Goal: Information Seeking & Learning: Get advice/opinions

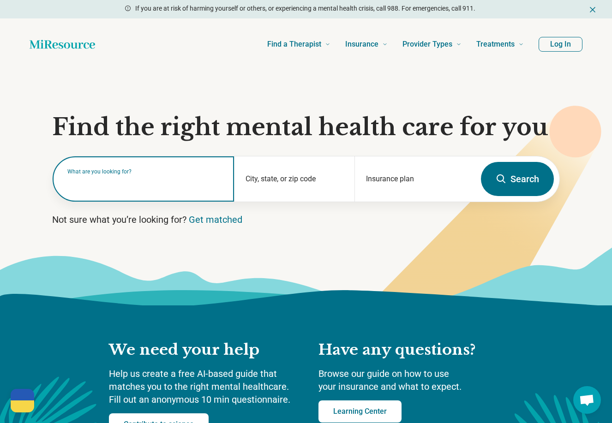
click at [141, 185] on input "text" at bounding box center [144, 183] width 155 height 11
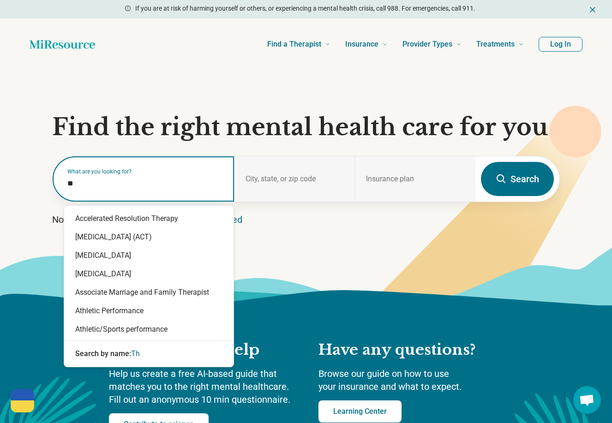
type input "*"
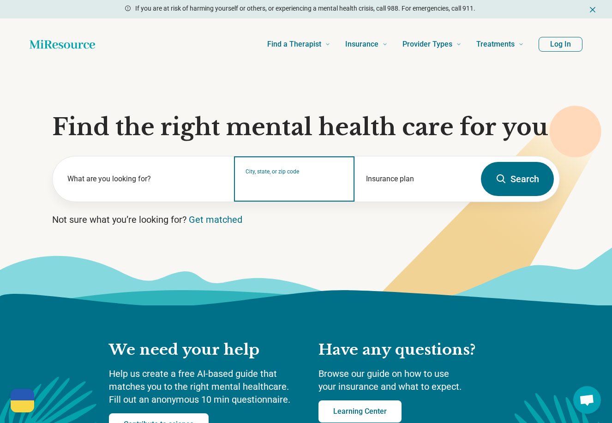
click at [249, 184] on input "City, state, or zip code" at bounding box center [294, 184] width 98 height 11
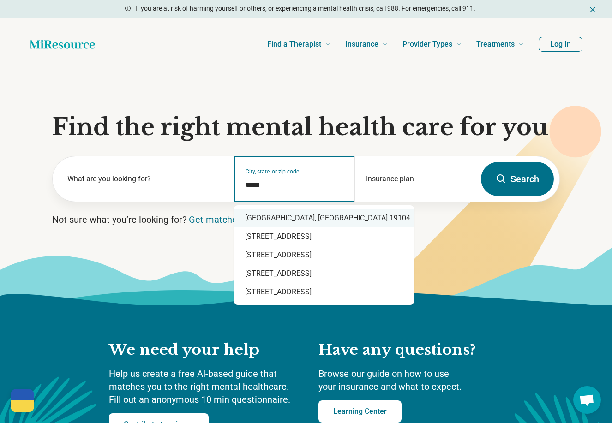
click at [262, 220] on div "[GEOGRAPHIC_DATA], [GEOGRAPHIC_DATA] 19104" at bounding box center [324, 218] width 180 height 18
type input "**********"
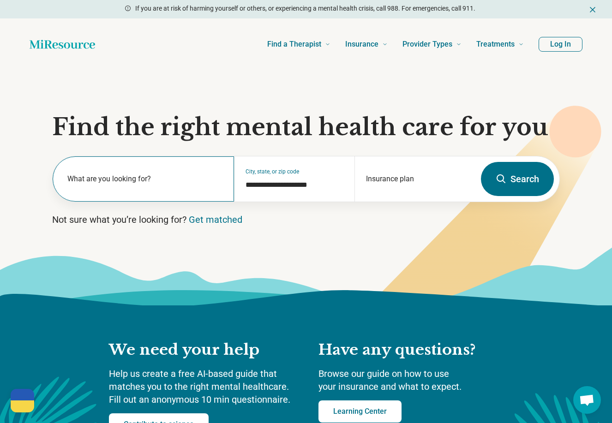
click at [163, 181] on label "What are you looking for?" at bounding box center [144, 178] width 155 height 11
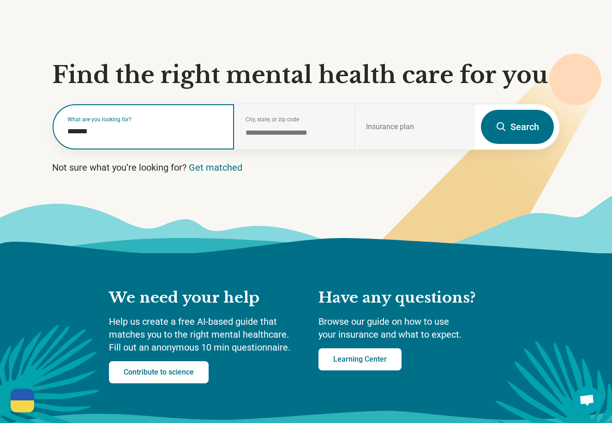
scroll to position [47, 0]
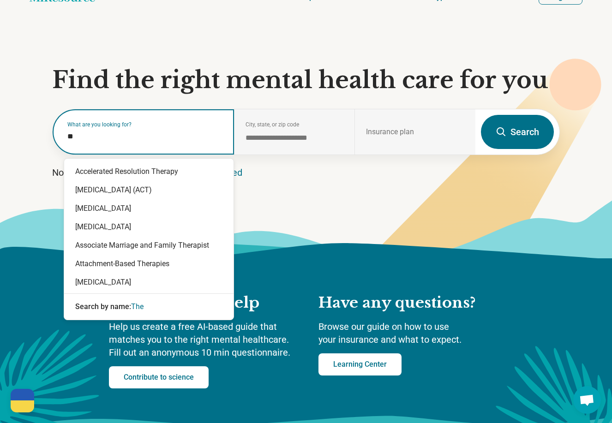
type input "*"
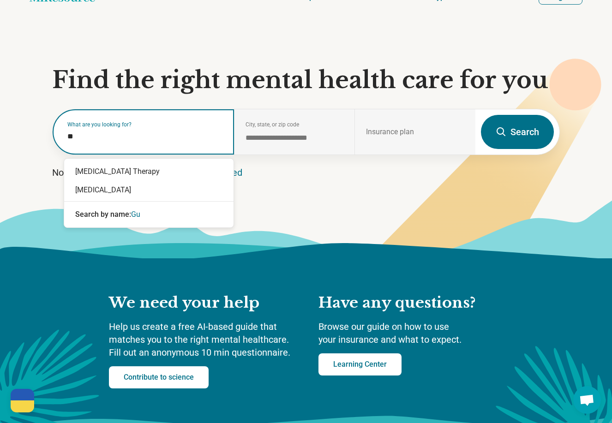
type input "*"
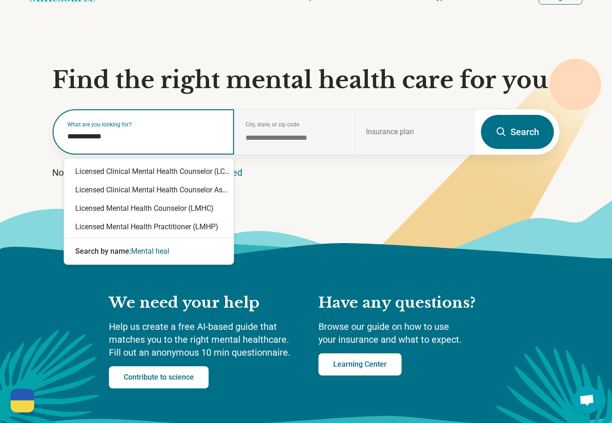
type input "**********"
click at [112, 210] on div "Licensed Mental Health Counselor (LMHC)" at bounding box center [148, 208] width 169 height 18
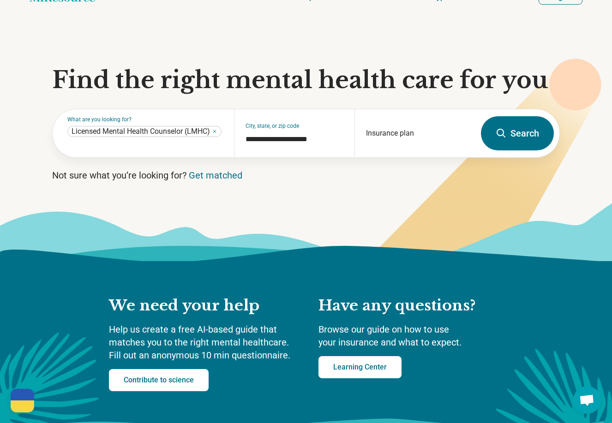
click at [512, 131] on button "Search" at bounding box center [517, 133] width 73 height 34
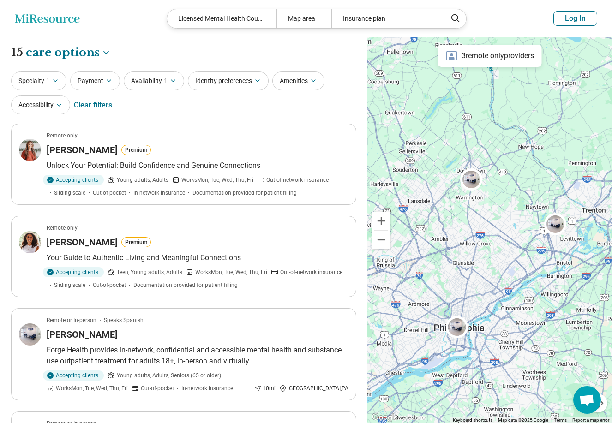
drag, startPoint x: 491, startPoint y: 214, endPoint x: 463, endPoint y: 226, distance: 31.0
click at [463, 226] on div at bounding box center [489, 230] width 244 height 386
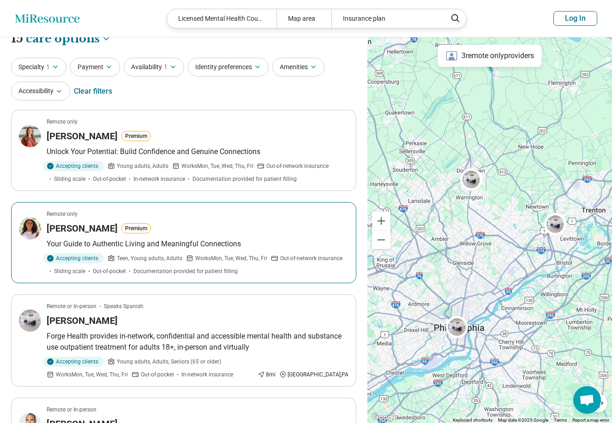
scroll to position [18, 0]
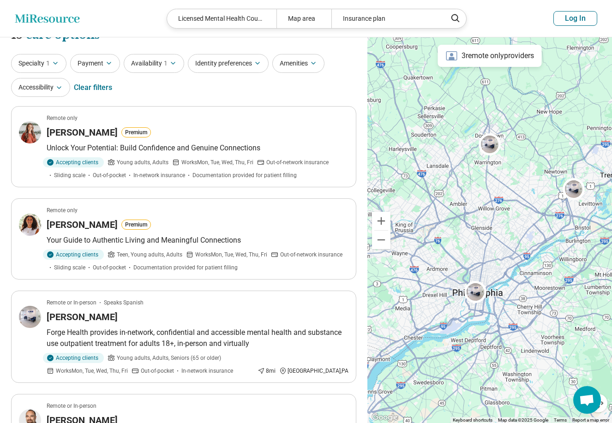
drag, startPoint x: 453, startPoint y: 289, endPoint x: 483, endPoint y: 226, distance: 69.9
click at [483, 227] on div at bounding box center [489, 230] width 244 height 386
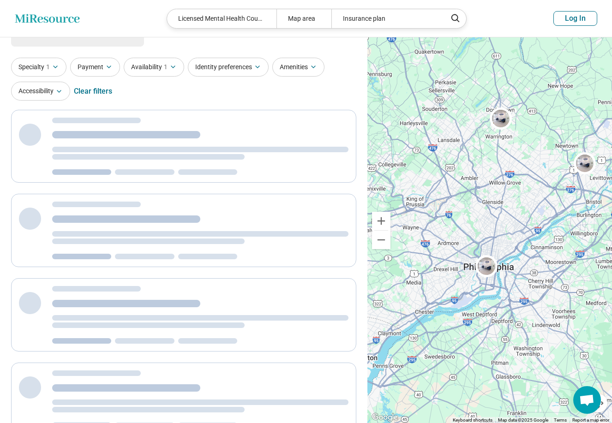
scroll to position [1, 0]
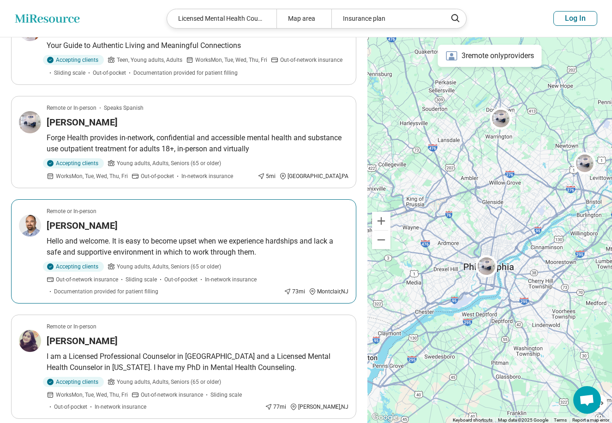
scroll to position [286, 0]
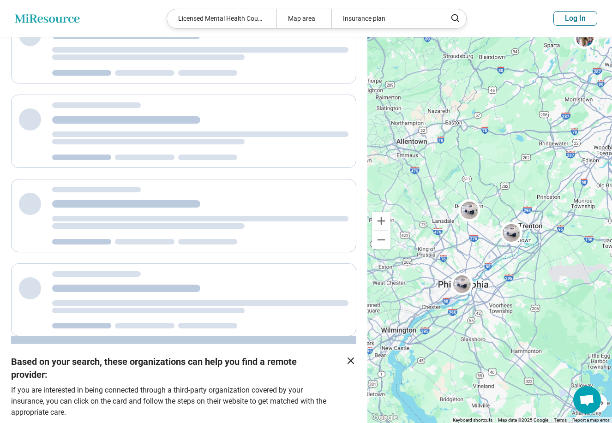
scroll to position [73, 0]
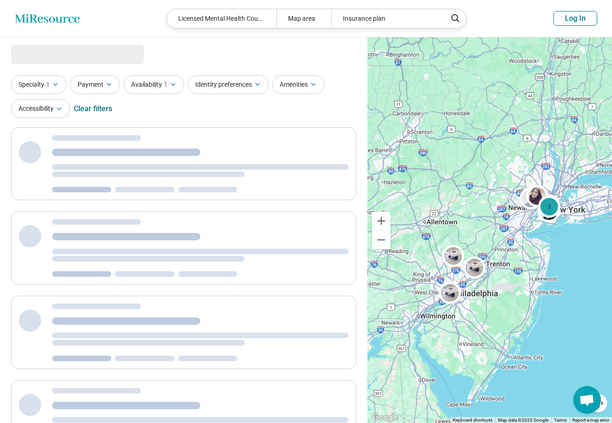
select select "***"
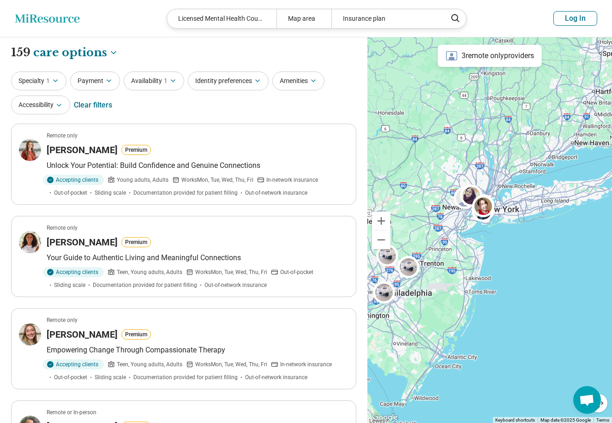
drag, startPoint x: 514, startPoint y: 219, endPoint x: 448, endPoint y: 219, distance: 66.4
click at [448, 219] on div at bounding box center [489, 230] width 244 height 386
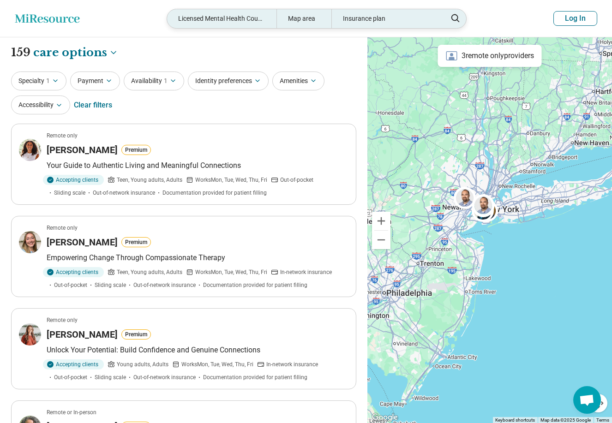
click at [293, 21] on div "Map area" at bounding box center [303, 18] width 55 height 19
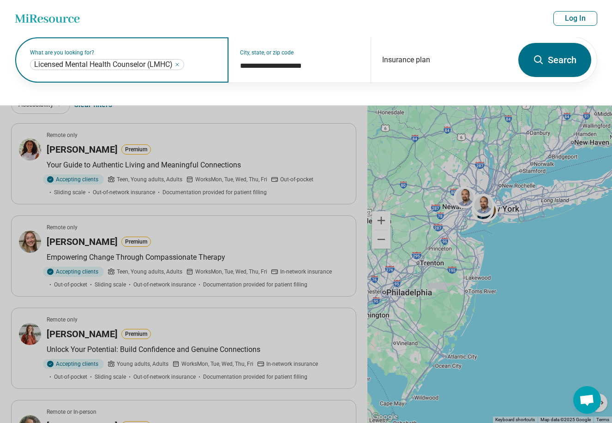
click at [180, 65] on icon "Remove" at bounding box center [177, 65] width 6 height 6
click at [165, 55] on label "What are you looking for?" at bounding box center [123, 53] width 187 height 6
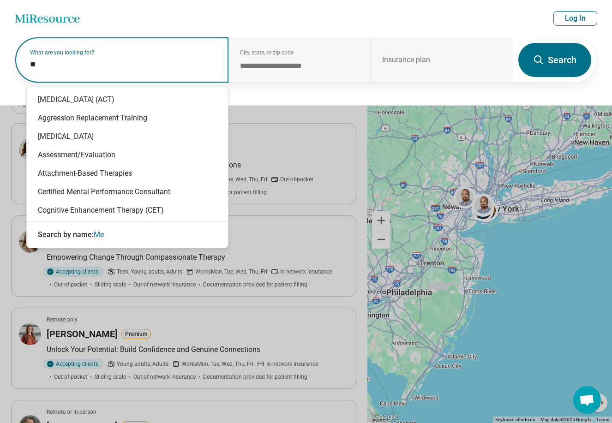
type input "*"
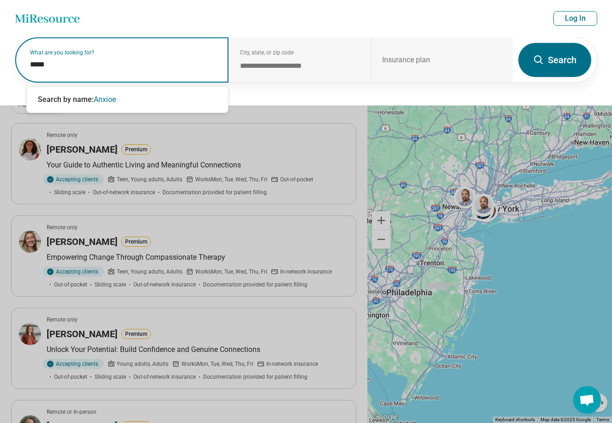
type input "****"
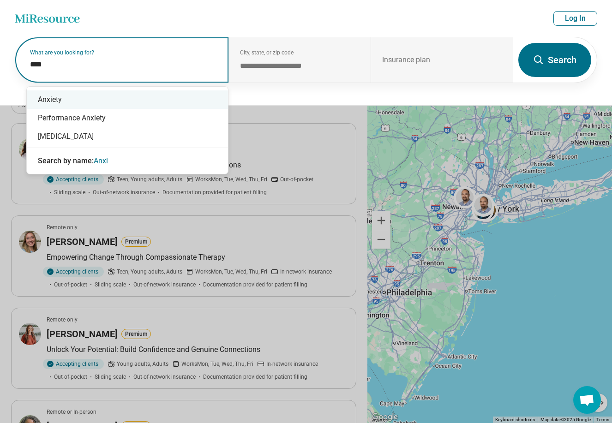
click at [49, 103] on div "Anxiety" at bounding box center [127, 99] width 201 height 18
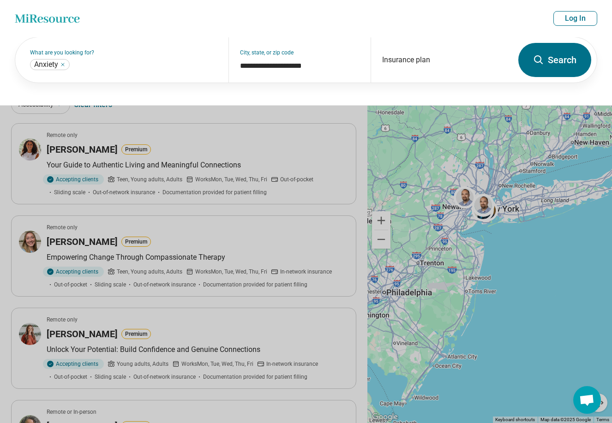
click at [563, 73] on button "Search" at bounding box center [554, 60] width 73 height 34
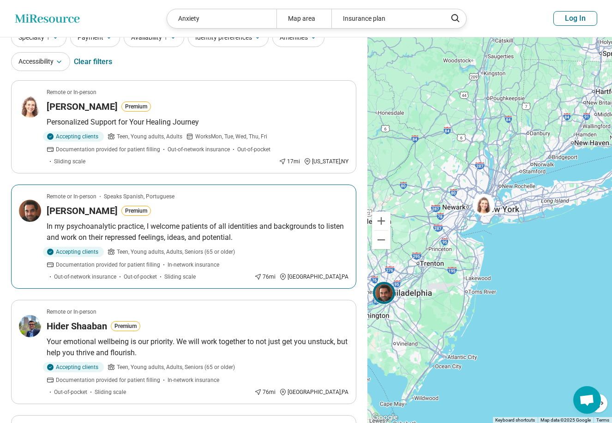
scroll to position [49, 0]
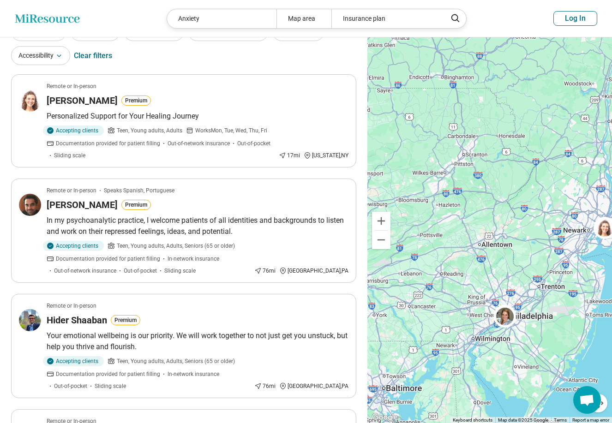
drag, startPoint x: 392, startPoint y: 325, endPoint x: 519, endPoint y: 347, distance: 129.2
click at [519, 347] on div at bounding box center [489, 230] width 244 height 386
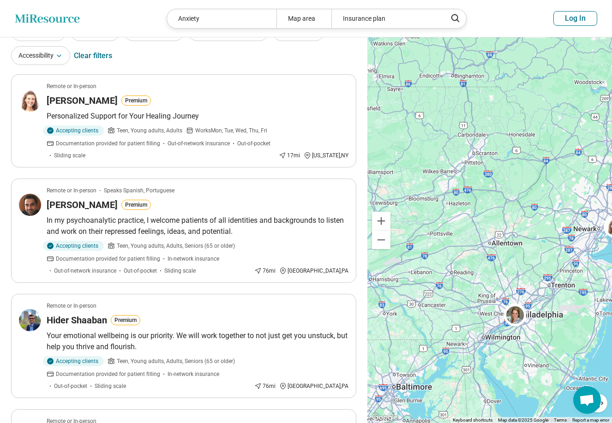
scroll to position [41, 0]
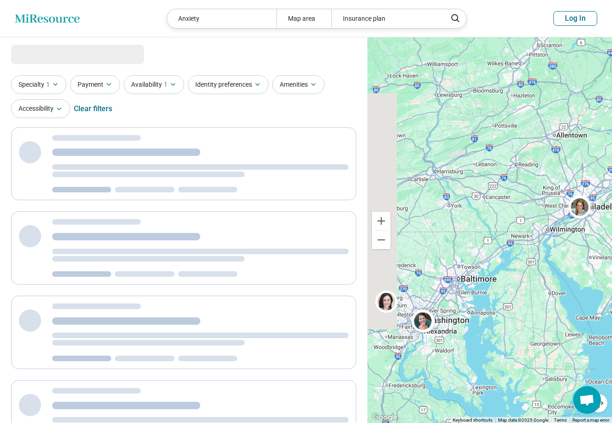
drag, startPoint x: 438, startPoint y: 309, endPoint x: 504, endPoint y: 193, distance: 133.3
click at [504, 193] on div at bounding box center [489, 230] width 244 height 386
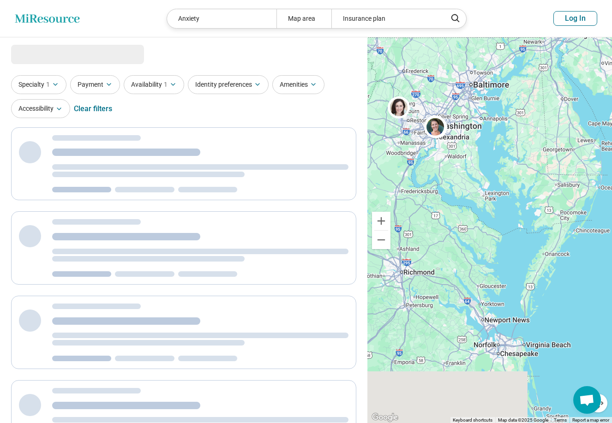
drag, startPoint x: 452, startPoint y: 312, endPoint x: 465, endPoint y: 125, distance: 187.7
click at [465, 126] on div at bounding box center [489, 230] width 244 height 386
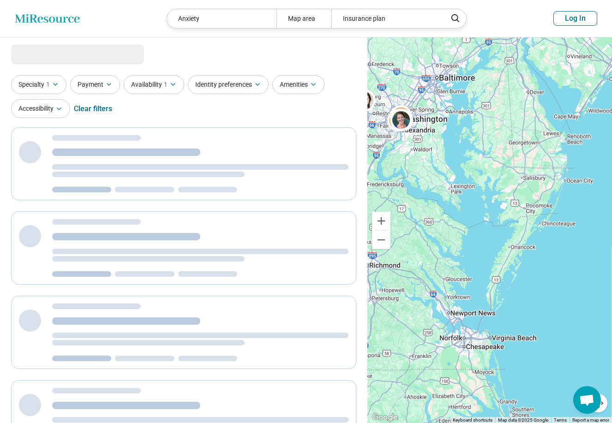
drag, startPoint x: 473, startPoint y: 337, endPoint x: 426, endPoint y: 460, distance: 132.3
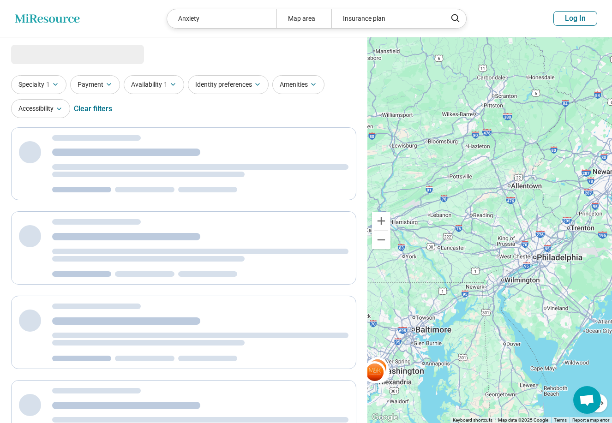
drag, startPoint x: 426, startPoint y: 308, endPoint x: 540, endPoint y: 174, distance: 176.0
click at [541, 173] on div "2" at bounding box center [489, 230] width 244 height 386
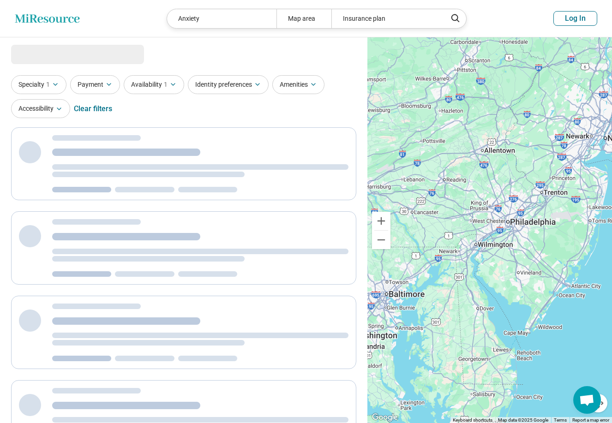
drag, startPoint x: 493, startPoint y: 194, endPoint x: 426, endPoint y: 221, distance: 72.4
click at [426, 222] on div "2" at bounding box center [489, 230] width 244 height 386
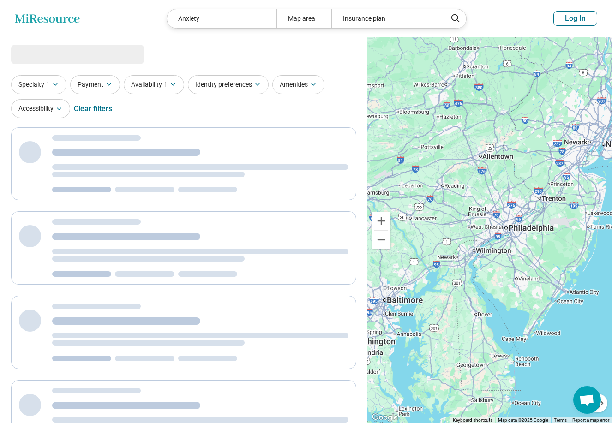
drag, startPoint x: 485, startPoint y: 231, endPoint x: 471, endPoint y: 241, distance: 17.2
click at [471, 242] on div "2" at bounding box center [489, 230] width 244 height 386
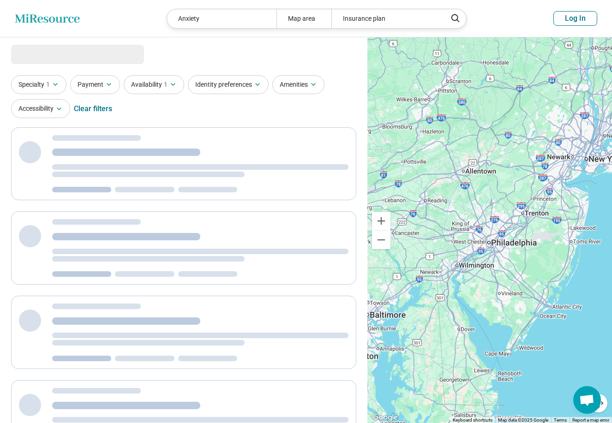
drag, startPoint x: 476, startPoint y: 248, endPoint x: 465, endPoint y: 264, distance: 19.5
click at [465, 264] on div "2" at bounding box center [489, 230] width 244 height 386
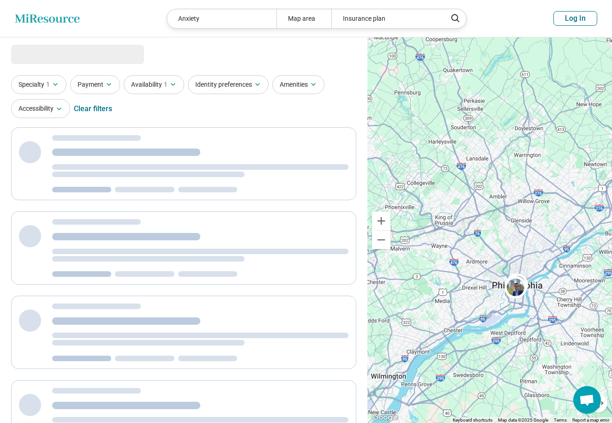
drag, startPoint x: 473, startPoint y: 272, endPoint x: 405, endPoint y: 272, distance: 67.3
click at [407, 272] on div at bounding box center [489, 230] width 244 height 386
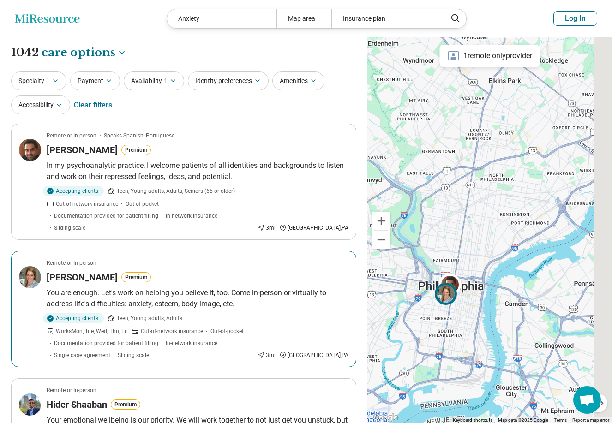
drag, startPoint x: 436, startPoint y: 253, endPoint x: 346, endPoint y: 247, distance: 90.2
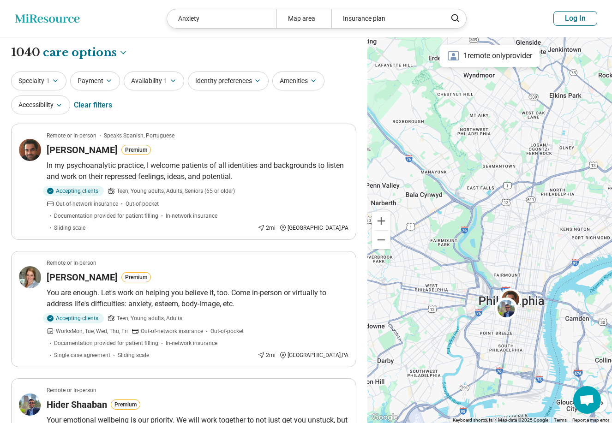
drag, startPoint x: 412, startPoint y: 275, endPoint x: 473, endPoint y: 281, distance: 60.8
click at [473, 281] on div at bounding box center [489, 230] width 244 height 386
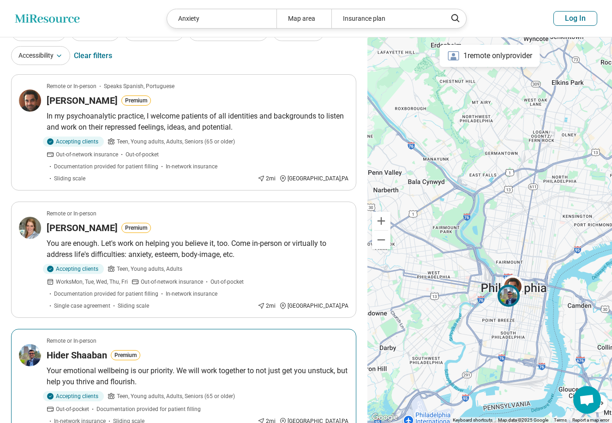
scroll to position [23, 0]
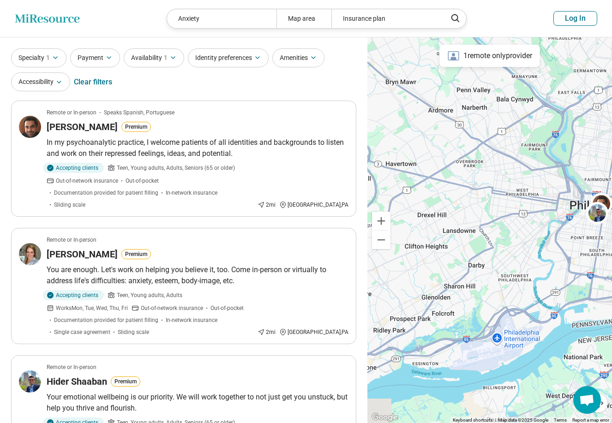
drag, startPoint x: 435, startPoint y: 315, endPoint x: 520, endPoint y: 224, distance: 124.7
click at [520, 222] on div at bounding box center [489, 230] width 244 height 386
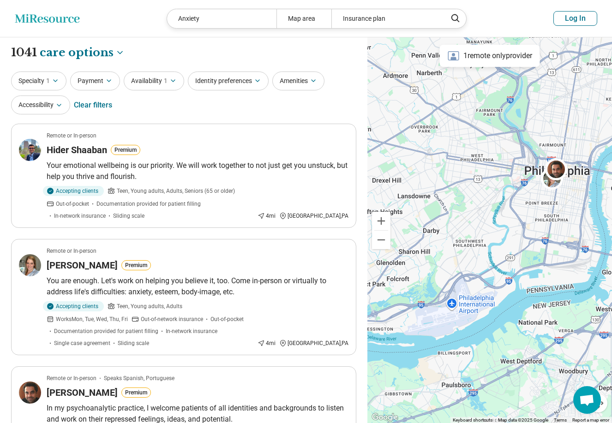
drag, startPoint x: 486, startPoint y: 259, endPoint x: 400, endPoint y: 354, distance: 127.4
click at [400, 355] on div at bounding box center [489, 230] width 244 height 386
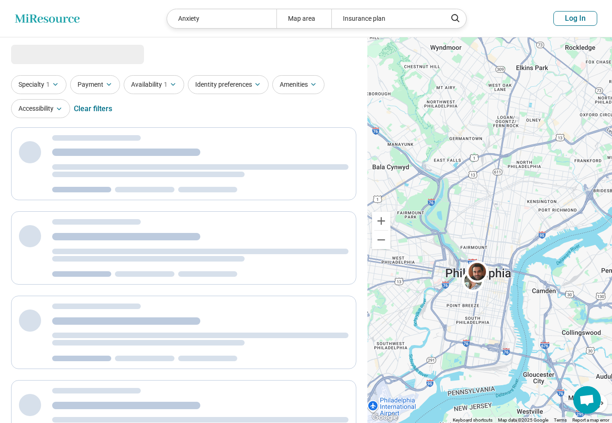
drag, startPoint x: 459, startPoint y: 246, endPoint x: 442, endPoint y: 274, distance: 32.1
click at [441, 274] on div at bounding box center [489, 230] width 244 height 386
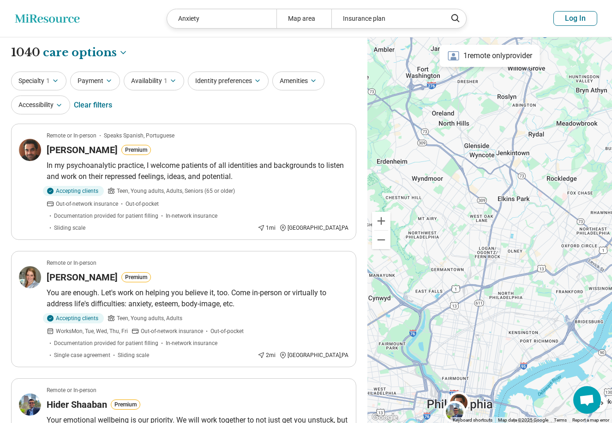
drag, startPoint x: 455, startPoint y: 216, endPoint x: 440, endPoint y: 360, distance: 144.2
click at [440, 360] on div at bounding box center [489, 230] width 244 height 386
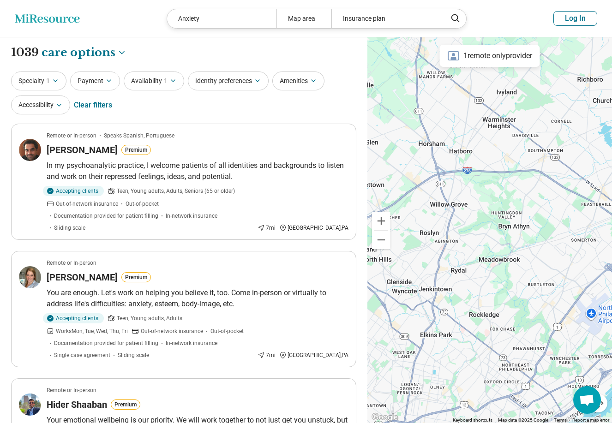
drag, startPoint x: 470, startPoint y: 221, endPoint x: 364, endPoint y: 328, distance: 150.0
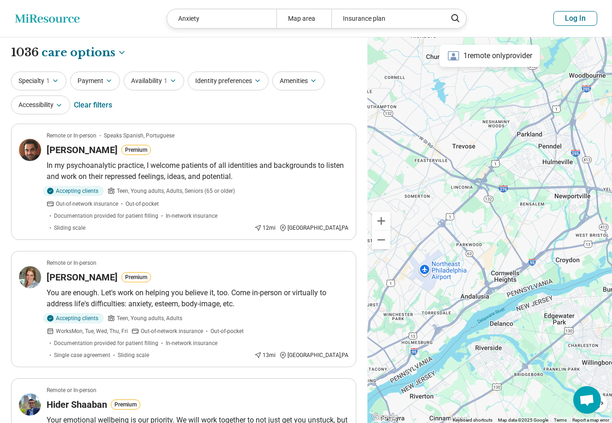
drag, startPoint x: 504, startPoint y: 278, endPoint x: 338, endPoint y: 290, distance: 166.5
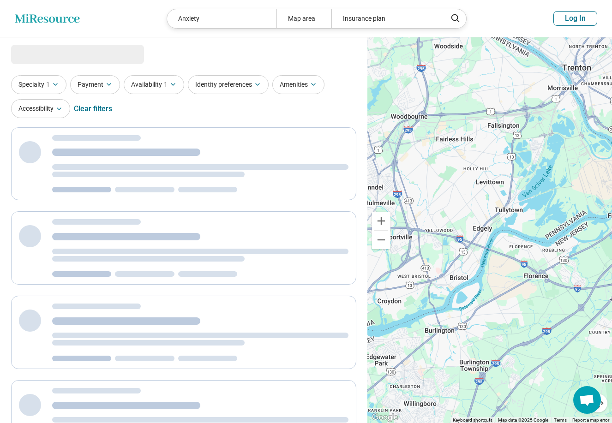
drag, startPoint x: 422, startPoint y: 270, endPoint x: 638, endPoint y: 74, distance: 292.0
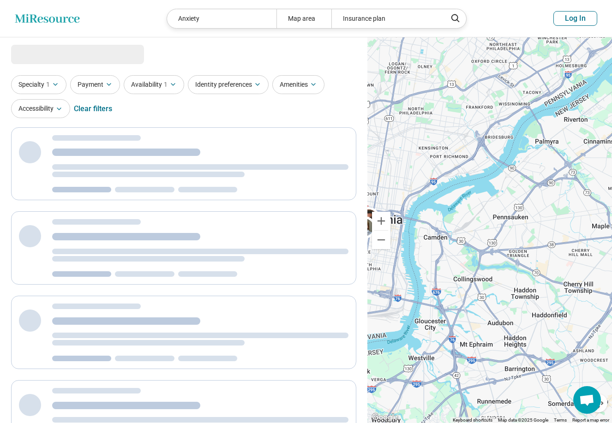
drag, startPoint x: 500, startPoint y: 221, endPoint x: 643, endPoint y: 233, distance: 144.0
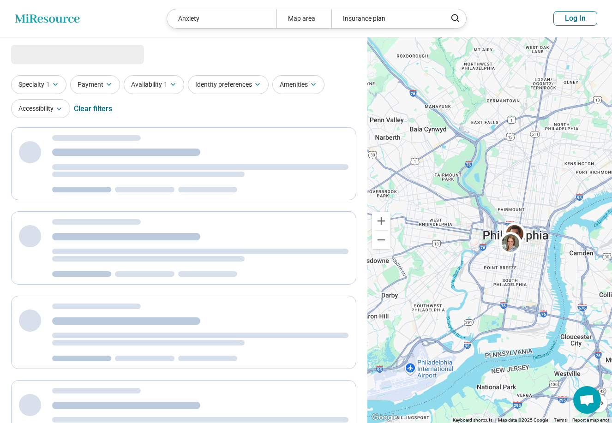
drag, startPoint x: 498, startPoint y: 234, endPoint x: 405, endPoint y: 223, distance: 92.9
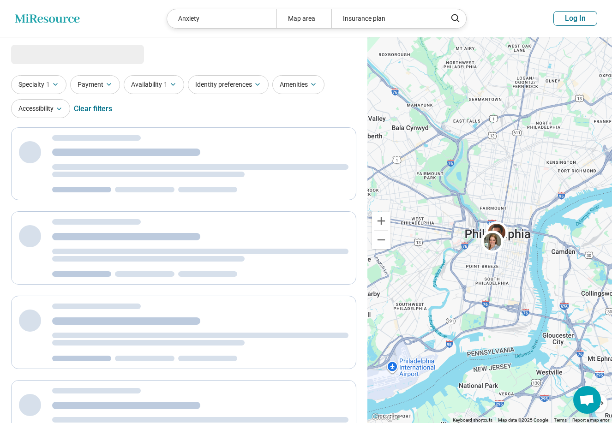
select select "***"
